Goal: Transaction & Acquisition: Subscribe to service/newsletter

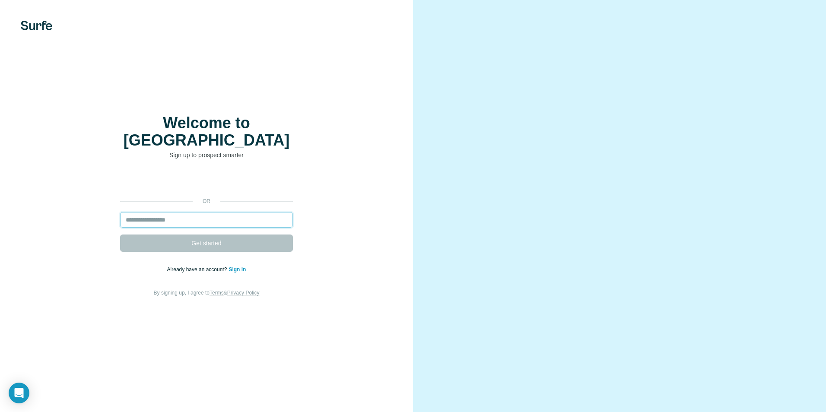
click at [211, 213] on input "email" at bounding box center [206, 220] width 173 height 16
drag, startPoint x: 58, startPoint y: 220, endPoint x: 65, endPoint y: 219, distance: 6.9
click at [58, 219] on div "or Get started Already have an account? Sign in By signing up, I agree to Terms…" at bounding box center [206, 235] width 379 height 124
click at [197, 214] on input "email" at bounding box center [206, 220] width 173 height 16
type input "**********"
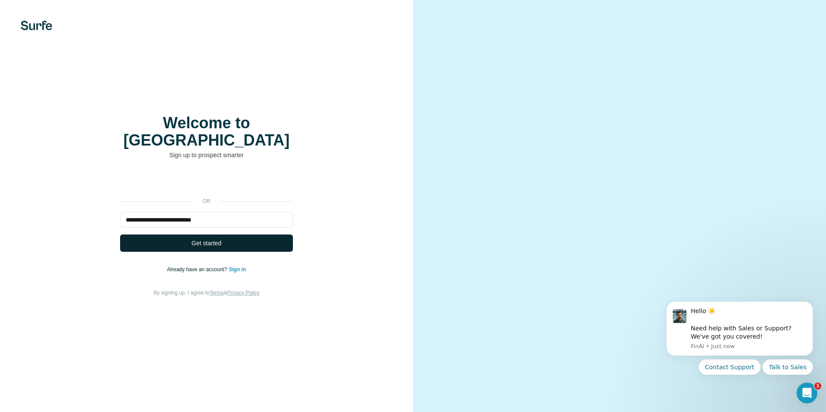
click at [221, 239] on span "Get started" at bounding box center [206, 243] width 30 height 9
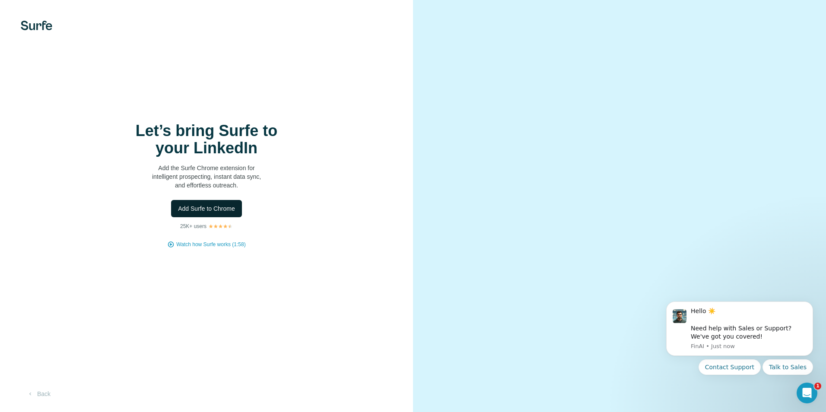
click at [232, 203] on button "Add Surfe to Chrome" at bounding box center [206, 208] width 71 height 17
